Goal: Browse casually: Explore the website without a specific task or goal

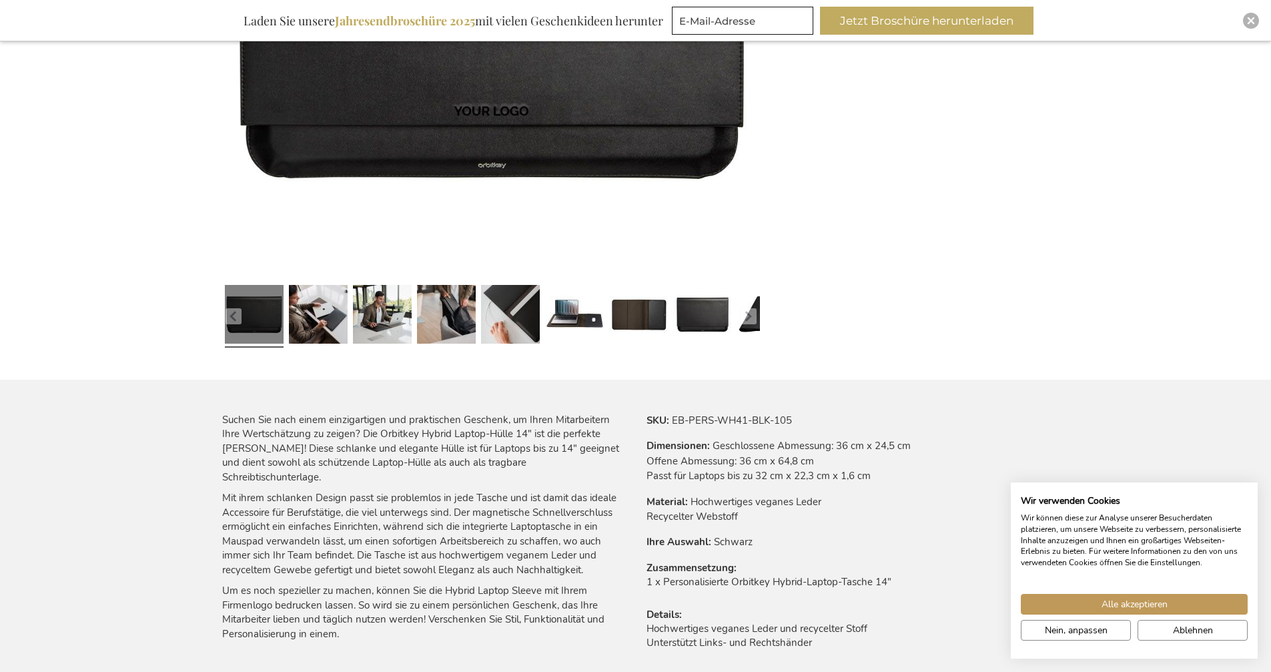
scroll to position [454, 0]
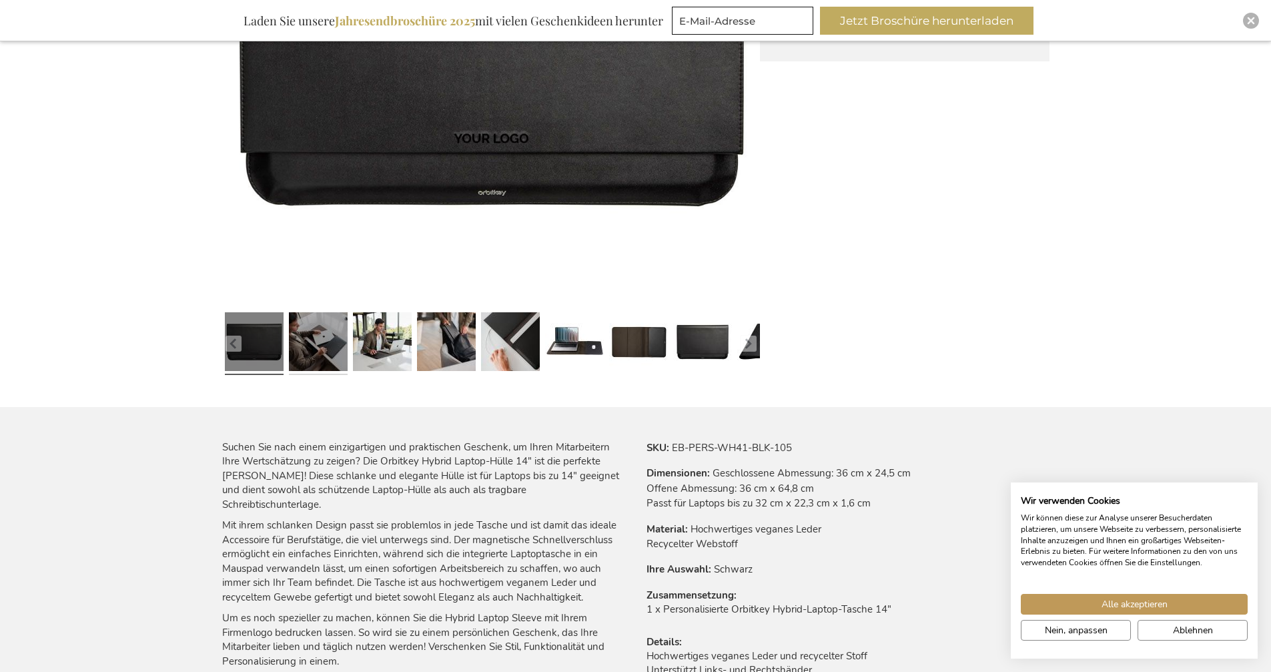
click at [318, 353] on link at bounding box center [318, 343] width 59 height 73
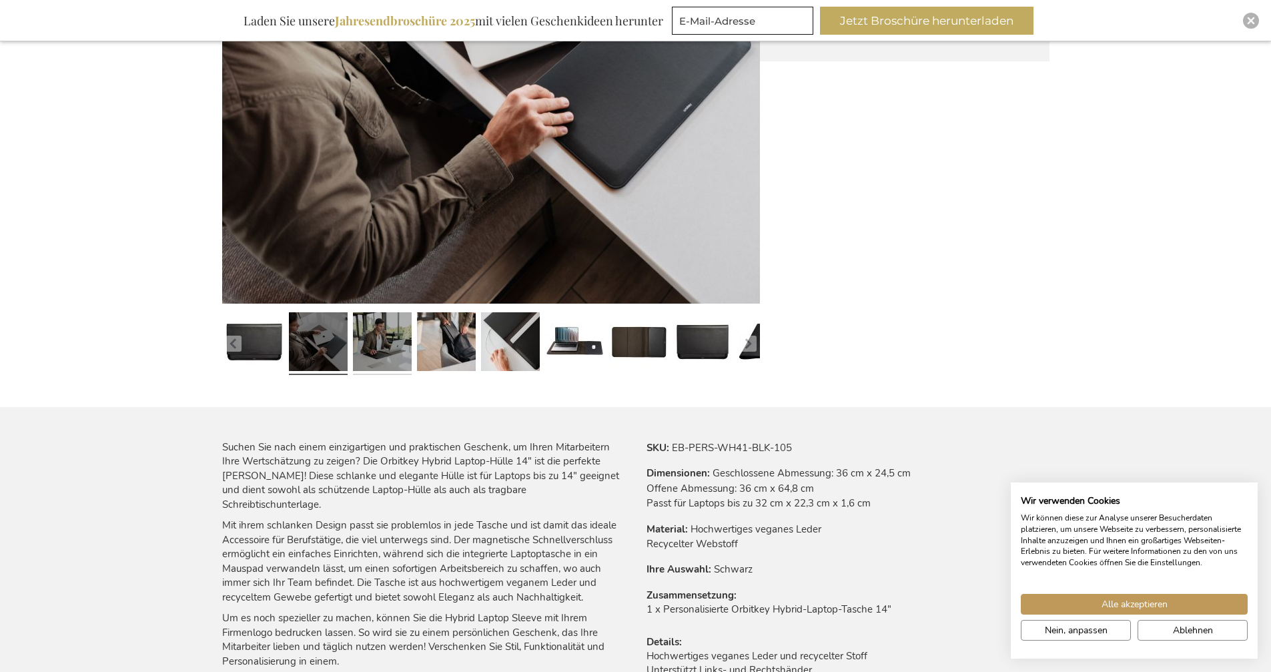
click at [356, 350] on link at bounding box center [382, 343] width 59 height 73
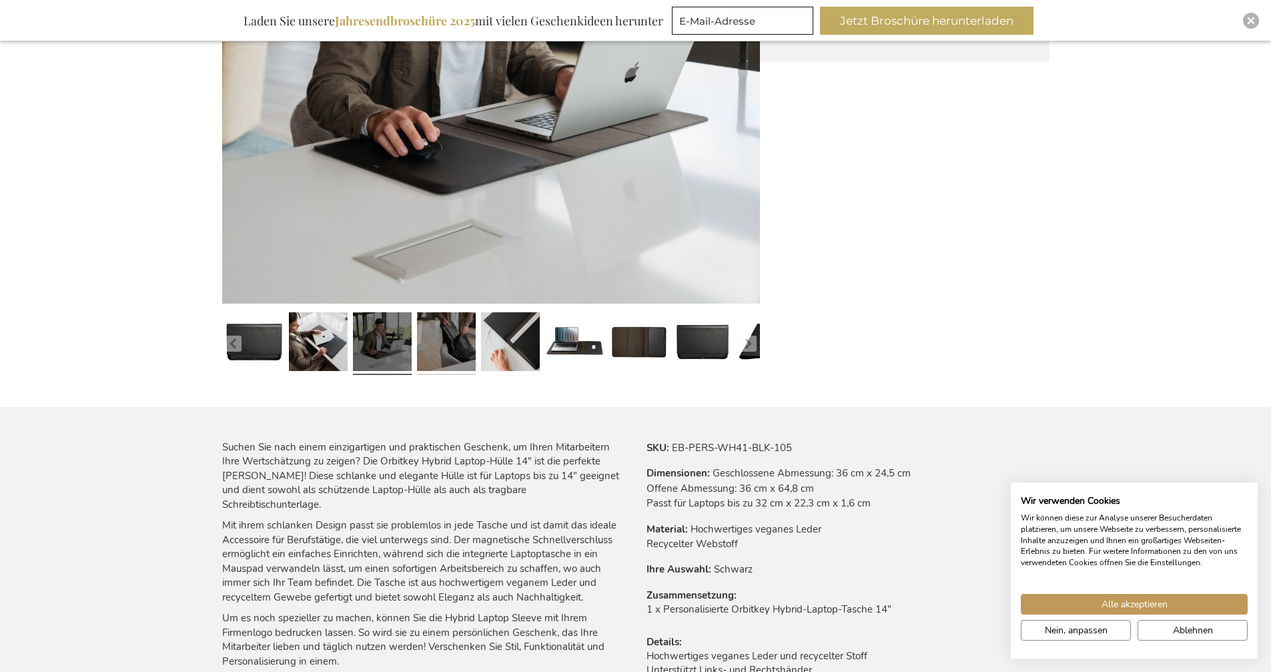
click at [446, 346] on link at bounding box center [446, 343] width 59 height 73
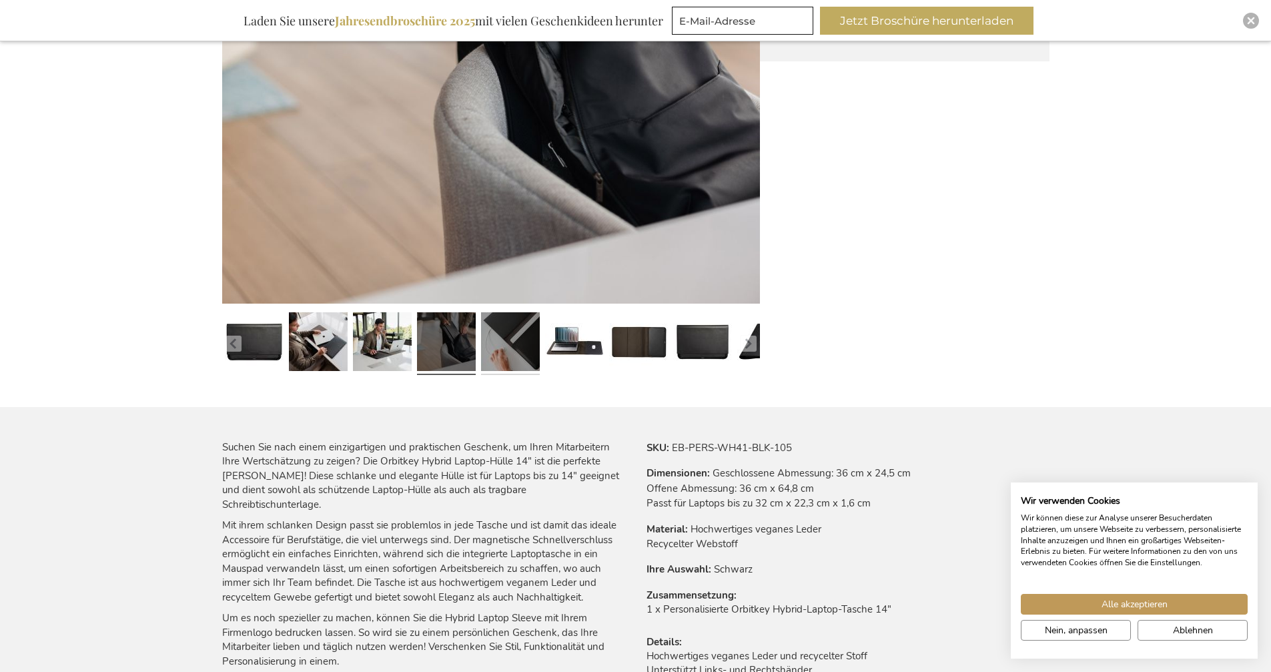
click at [491, 344] on link at bounding box center [510, 343] width 59 height 73
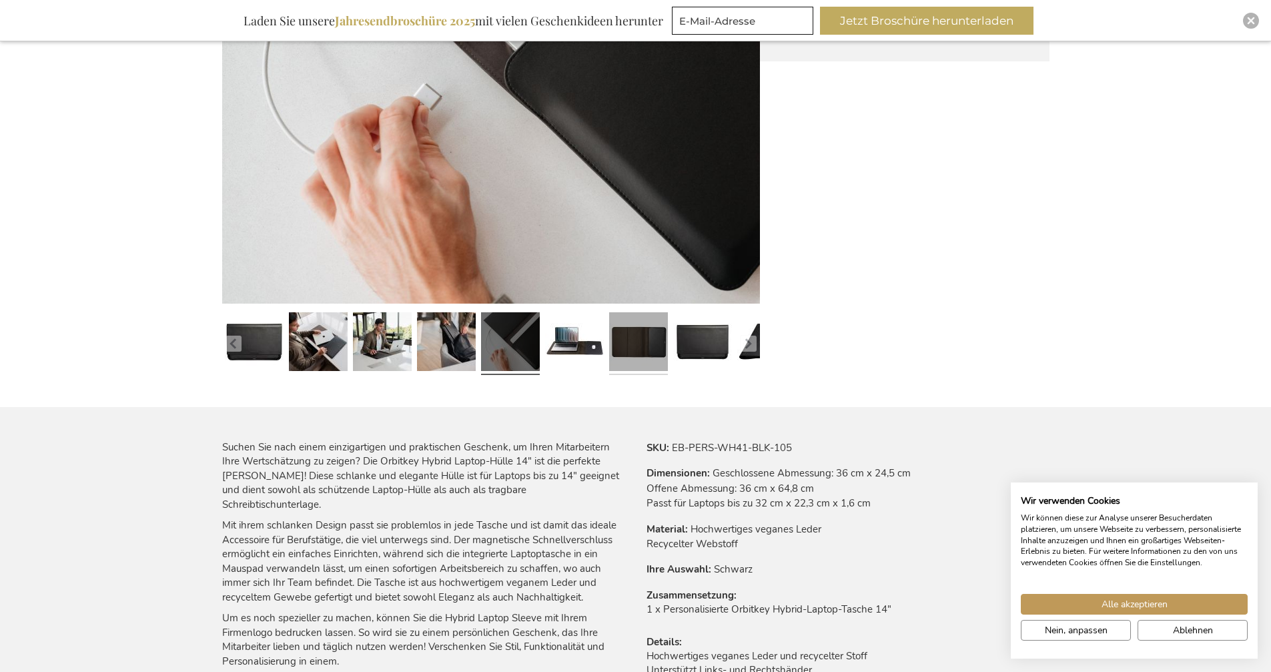
click at [628, 349] on link at bounding box center [638, 343] width 59 height 73
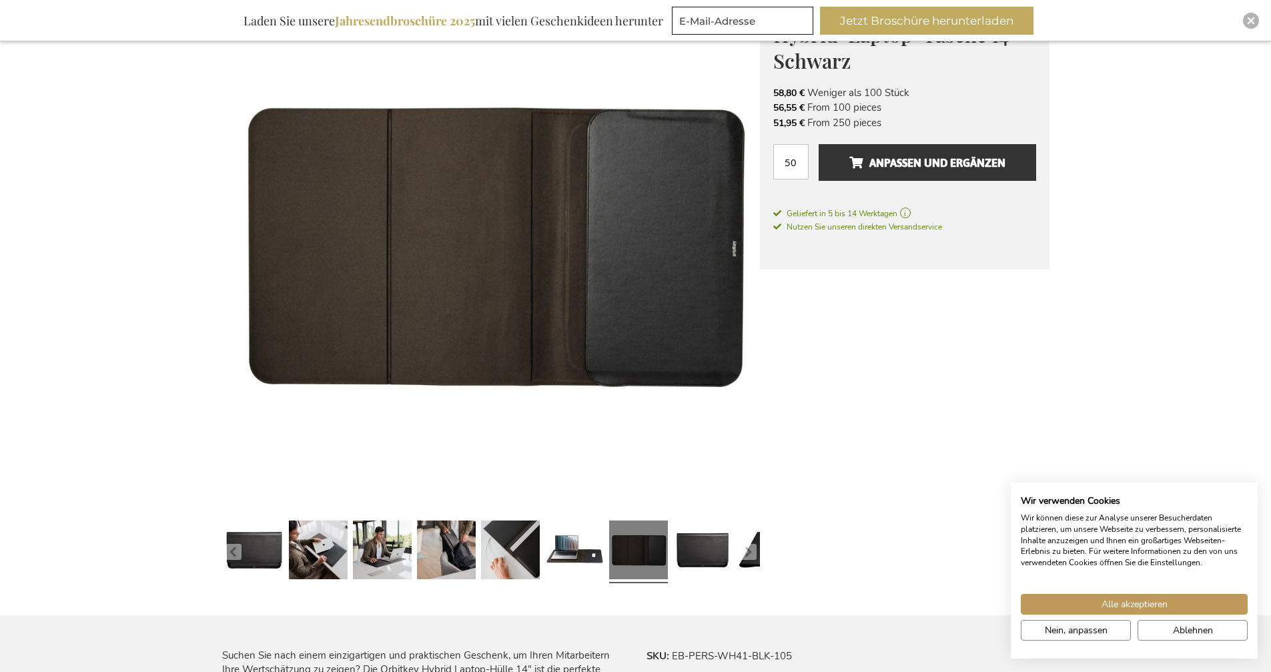
scroll to position [214, 0]
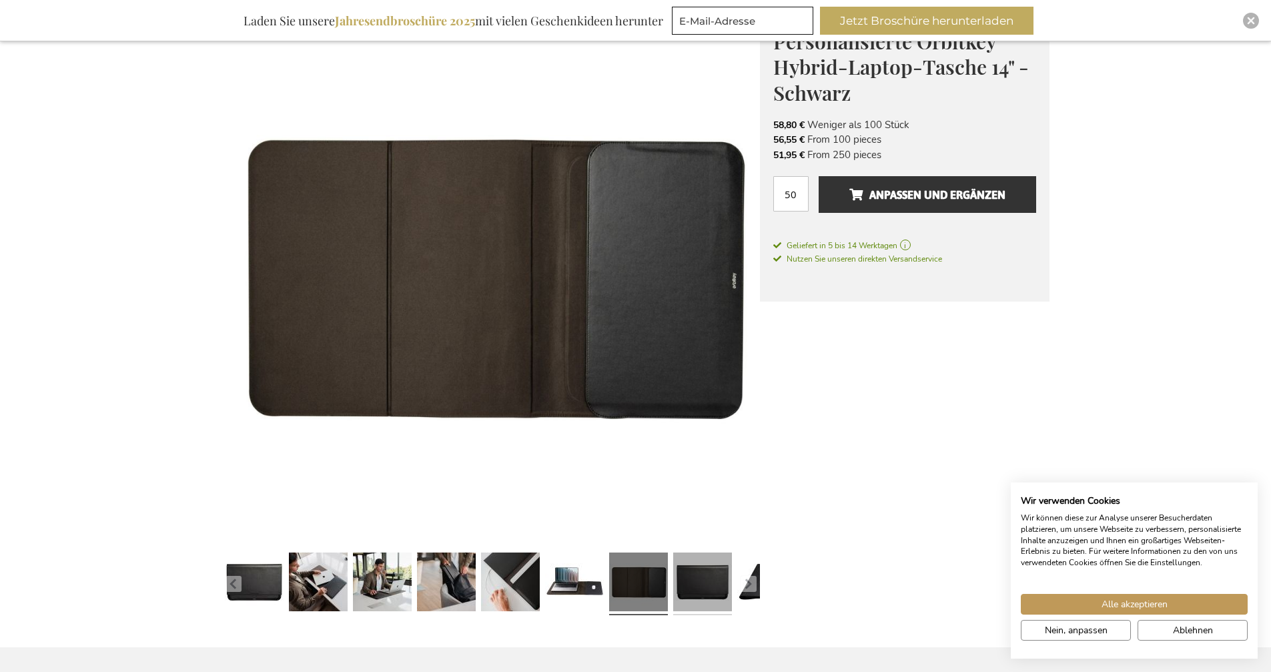
click at [723, 589] on link at bounding box center [702, 583] width 59 height 73
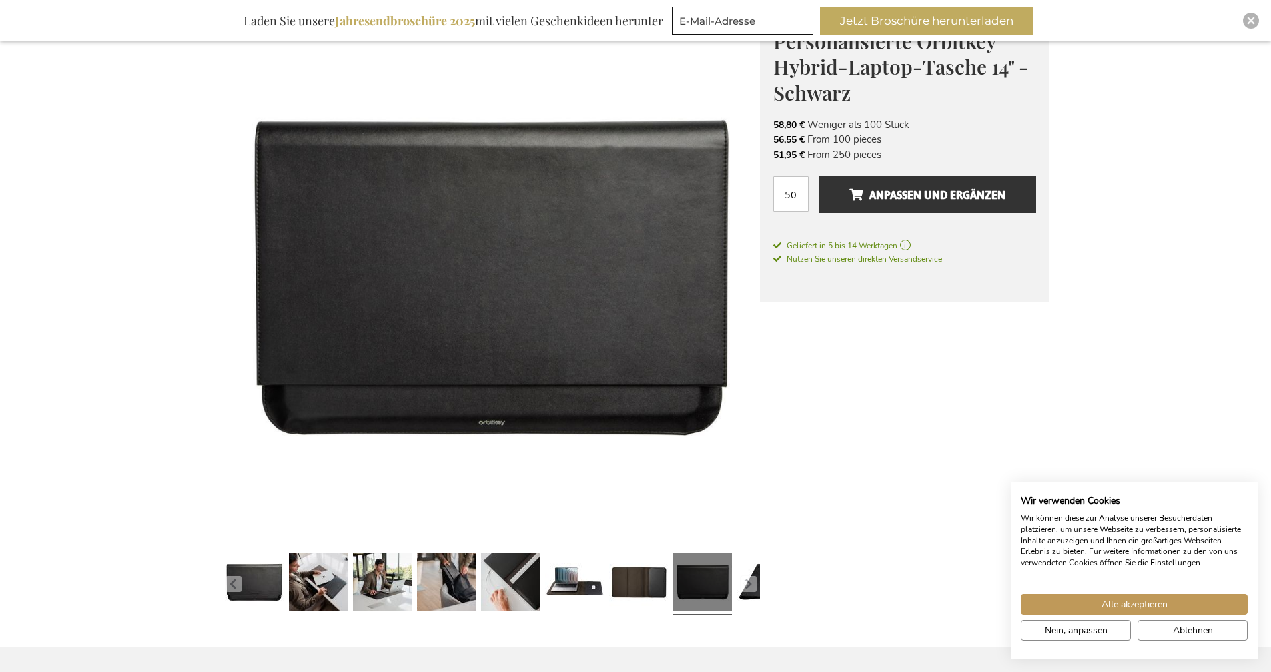
click at [749, 583] on button "button" at bounding box center [749, 584] width 16 height 16
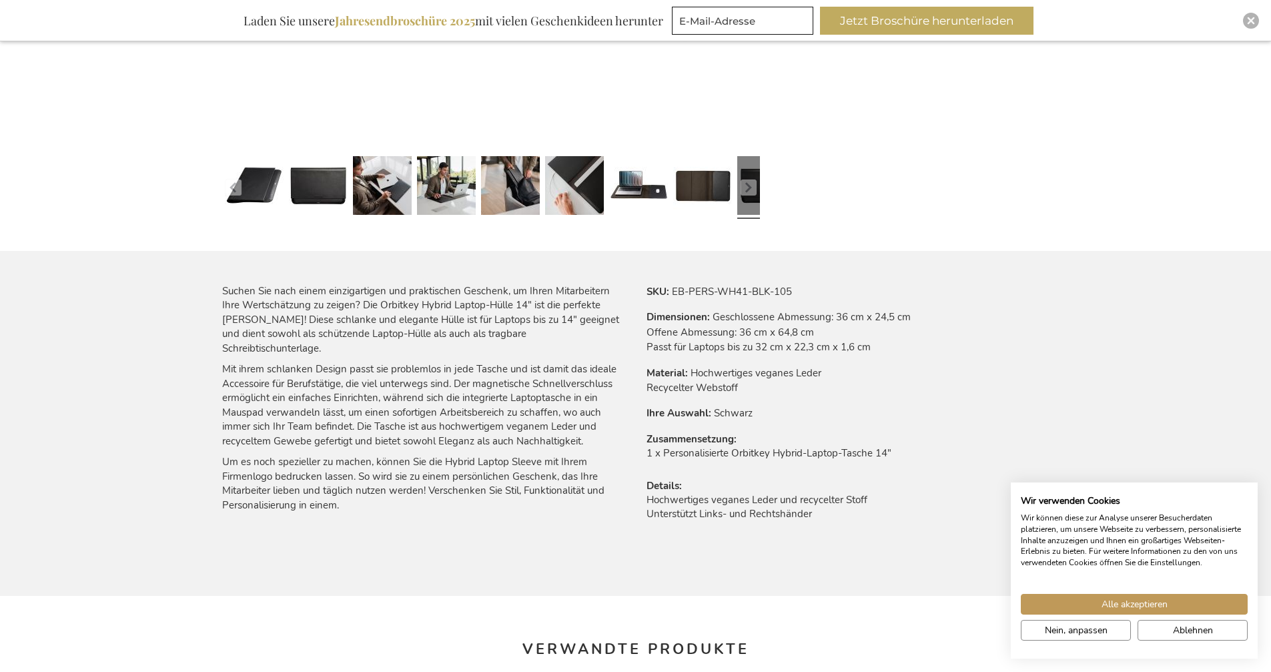
scroll to position [614, 0]
